Goal: Information Seeking & Learning: Learn about a topic

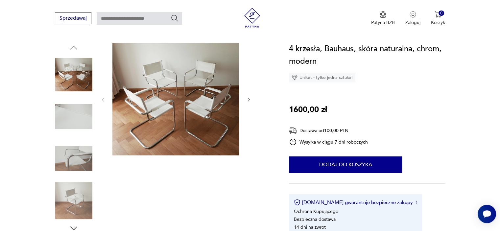
click at [249, 100] on icon "button" at bounding box center [249, 100] width 2 height 4
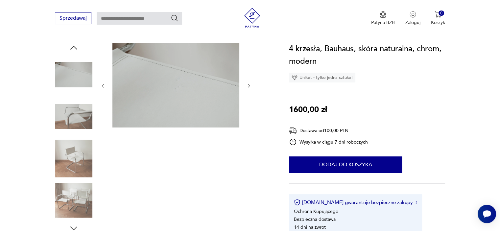
click at [249, 100] on div at bounding box center [175, 86] width 151 height 86
click at [252, 86] on div at bounding box center [164, 138] width 218 height 191
click at [246, 87] on icon "button" at bounding box center [249, 86] width 6 height 6
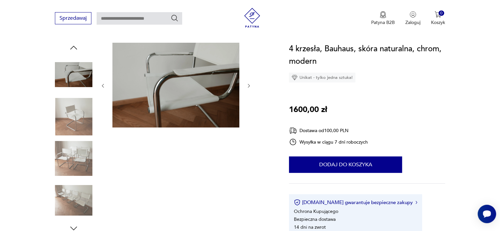
click at [246, 87] on icon "button" at bounding box center [249, 86] width 6 height 6
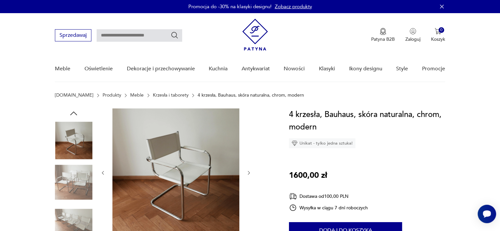
click at [153, 96] on link "Krzesła i taborety" at bounding box center [171, 95] width 36 height 5
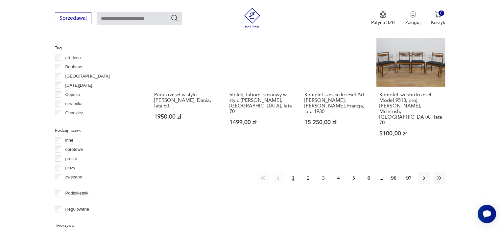
scroll to position [704, 0]
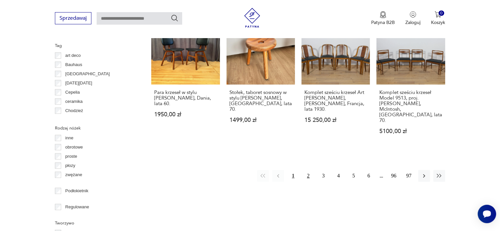
click at [310, 170] on button "2" at bounding box center [308, 176] width 12 height 12
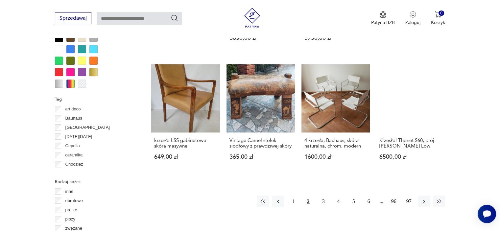
scroll to position [700, 0]
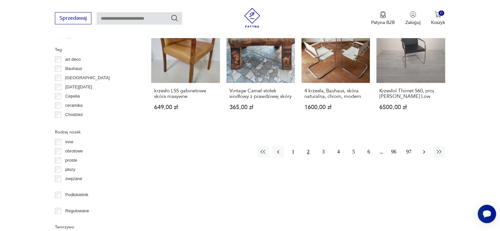
click at [424, 149] on icon "button" at bounding box center [424, 152] width 7 height 7
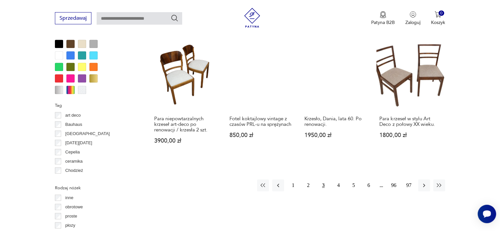
scroll to position [667, 0]
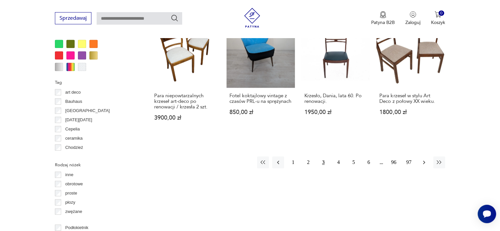
click at [424, 159] on icon "button" at bounding box center [424, 162] width 7 height 7
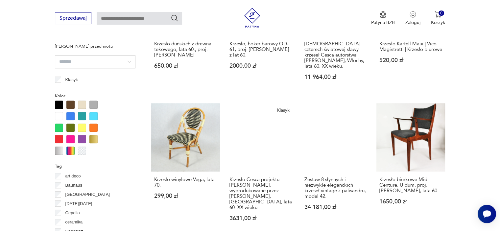
scroll to position [700, 0]
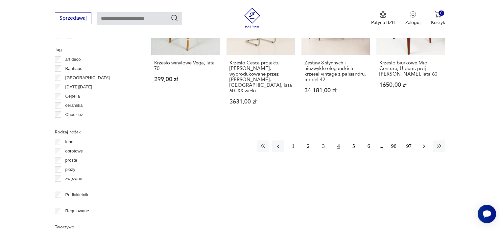
click at [424, 145] on icon "button" at bounding box center [424, 147] width 2 height 4
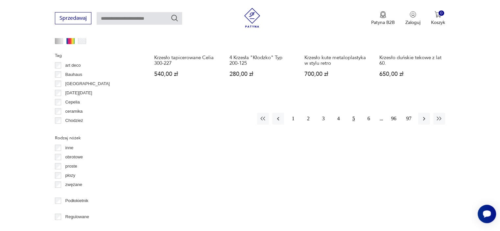
scroll to position [700, 0]
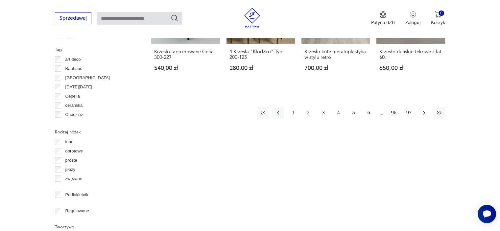
click at [424, 109] on icon "button" at bounding box center [424, 112] width 7 height 7
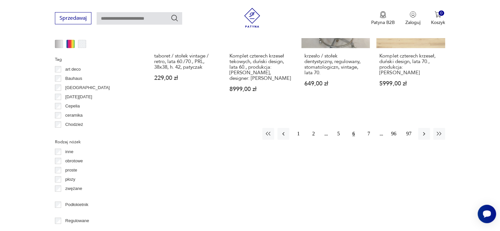
scroll to position [700, 0]
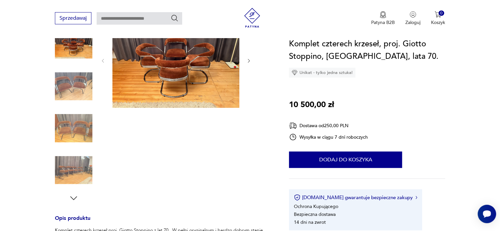
scroll to position [99, 0]
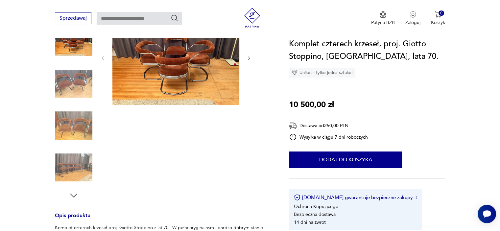
click at [69, 81] on img at bounding box center [73, 83] width 37 height 37
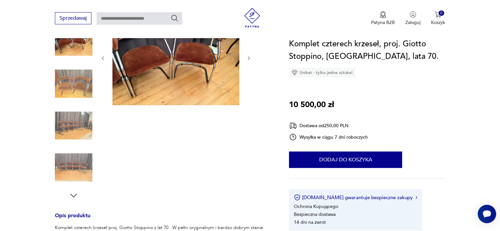
click at [72, 137] on img at bounding box center [73, 125] width 37 height 37
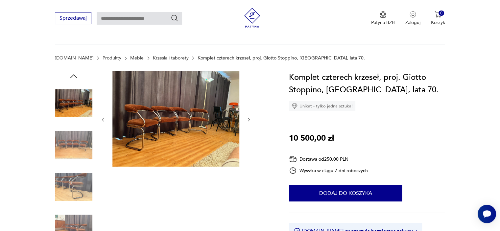
scroll to position [33, 0]
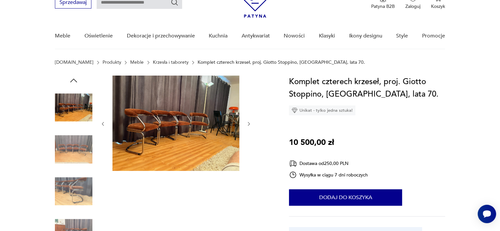
click at [70, 186] on img at bounding box center [73, 191] width 37 height 37
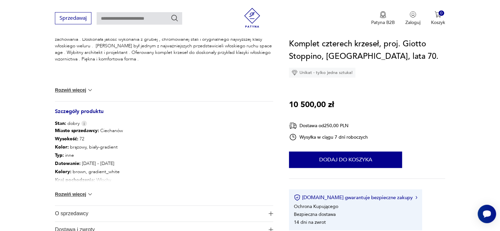
scroll to position [296, 0]
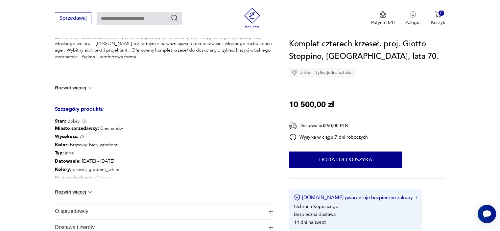
click at [85, 192] on button "Rozwiń więcej" at bounding box center [74, 192] width 38 height 7
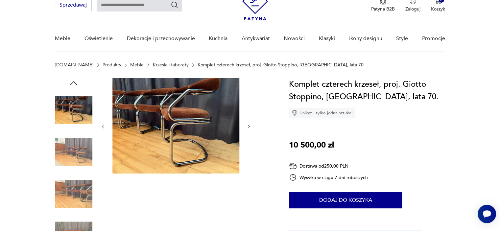
scroll to position [33, 0]
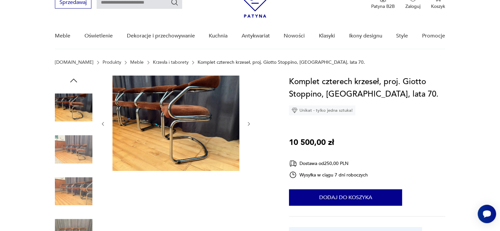
click at [83, 113] on img at bounding box center [73, 107] width 37 height 37
